Goal: Information Seeking & Learning: Learn about a topic

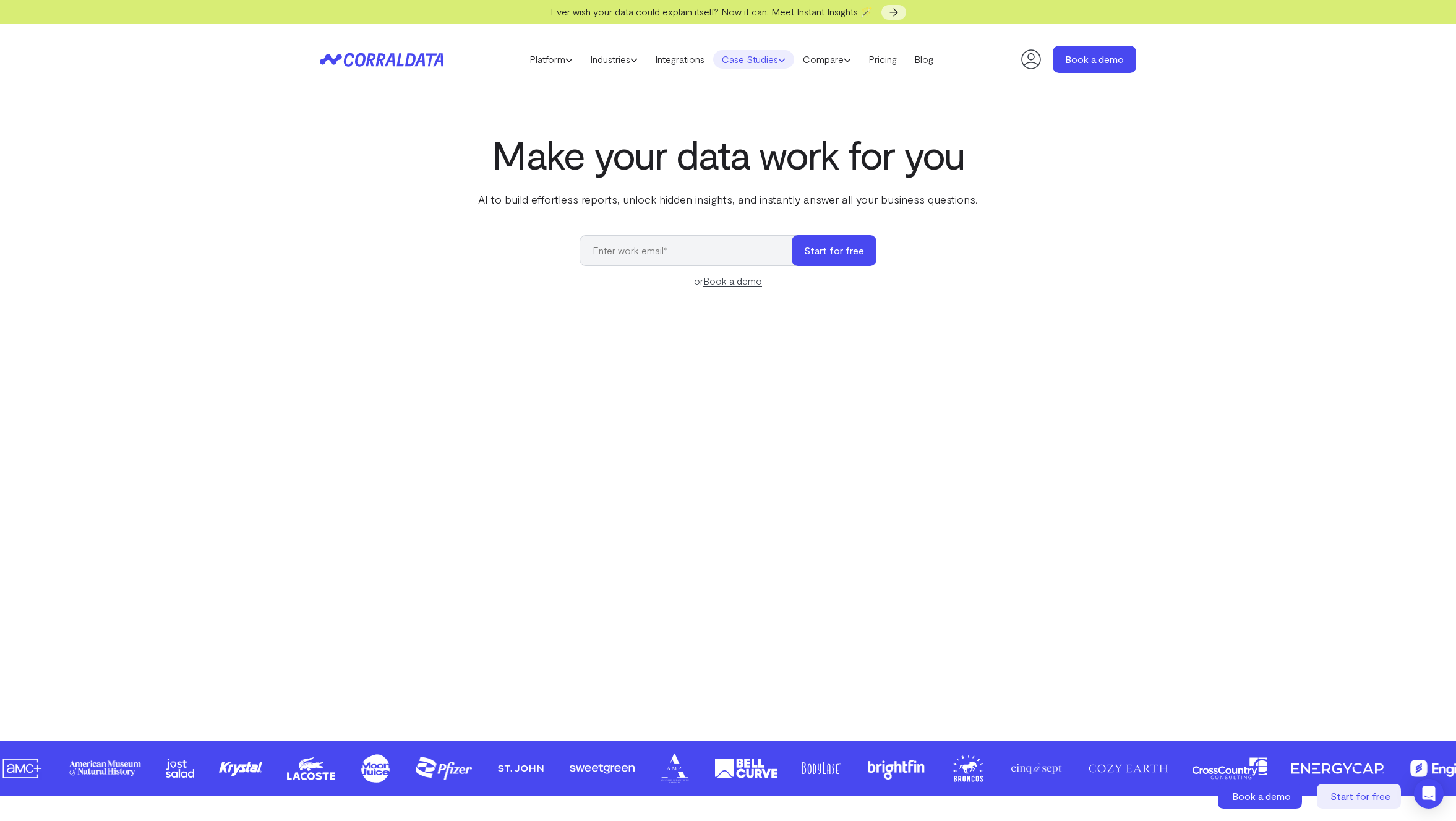
click at [750, 58] on link "Case Studies" at bounding box center [753, 59] width 81 height 18
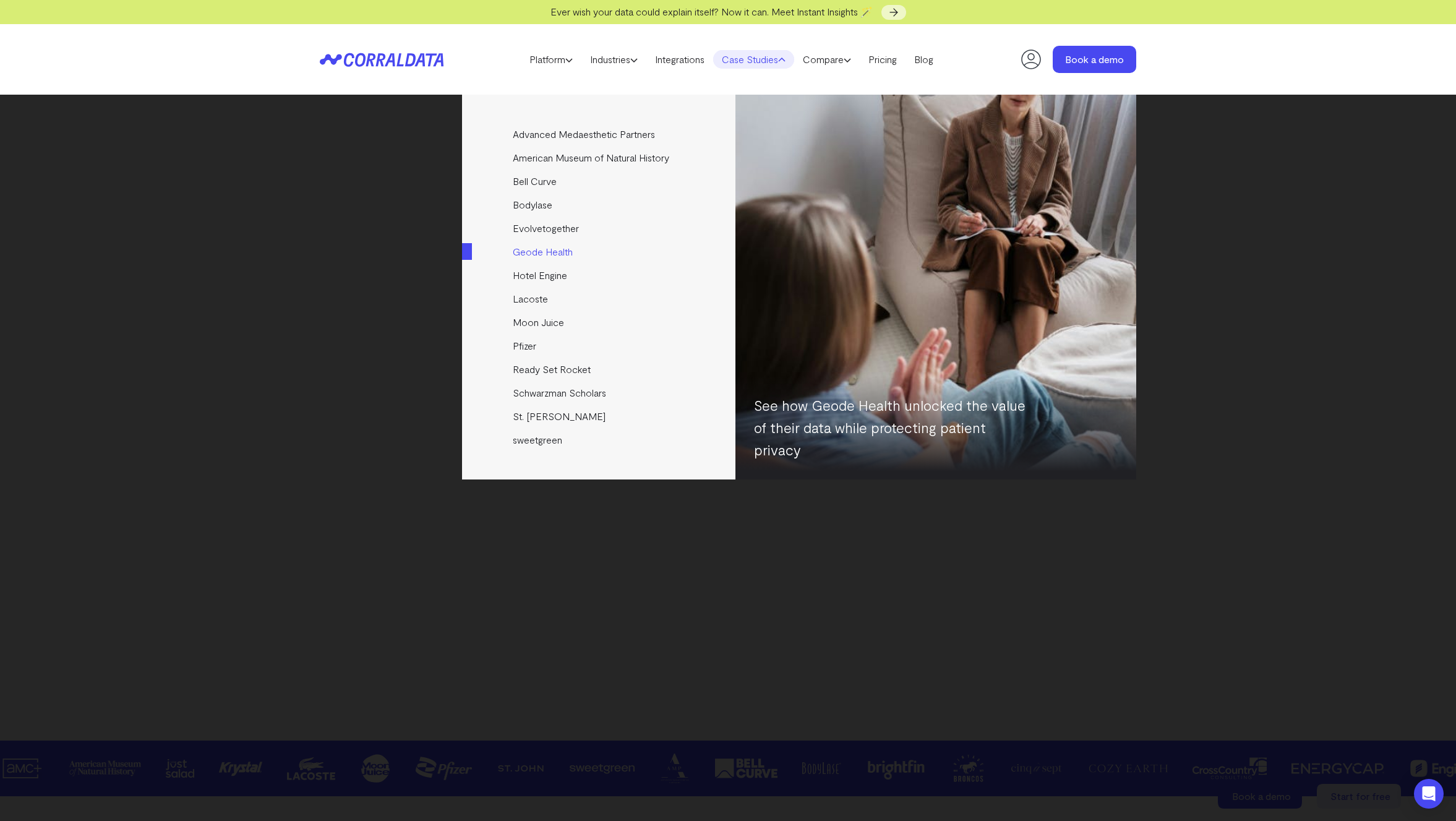
click at [555, 253] on link "Geode Health" at bounding box center [599, 251] width 275 height 23
